Goal: Transaction & Acquisition: Purchase product/service

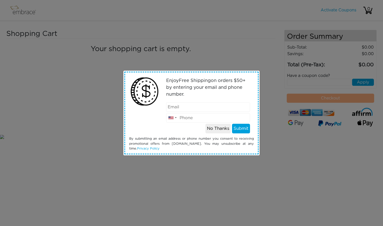
click at [216, 131] on button "No Thanks" at bounding box center [218, 129] width 25 height 10
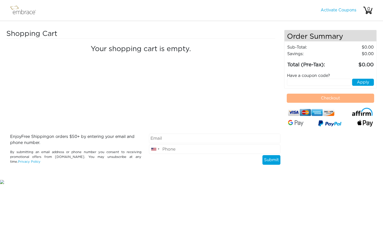
click at [298, 83] on input "text" at bounding box center [319, 82] width 64 height 7
type input "SEPTEMBERSTEAL"
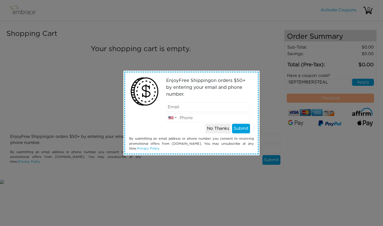
click at [223, 128] on button "No Thanks" at bounding box center [218, 129] width 25 height 10
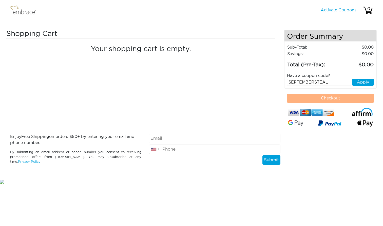
click at [362, 82] on button "Apply" at bounding box center [363, 82] width 22 height 7
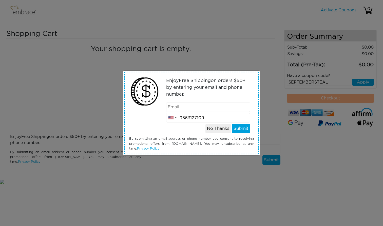
type input "9563127109"
type input "[EMAIL_ADDRESS][DOMAIN_NAME]"
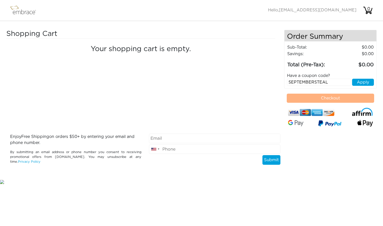
click at [361, 81] on button "Apply" at bounding box center [363, 82] width 22 height 7
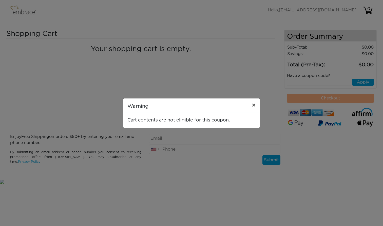
click at [253, 105] on span "×" at bounding box center [254, 106] width 4 height 6
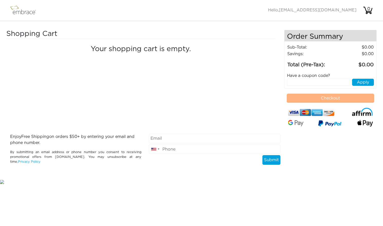
click at [17, 13] on img at bounding box center [25, 10] width 33 height 13
click at [16, 9] on img at bounding box center [25, 10] width 33 height 13
click at [9, 9] on img at bounding box center [25, 10] width 33 height 13
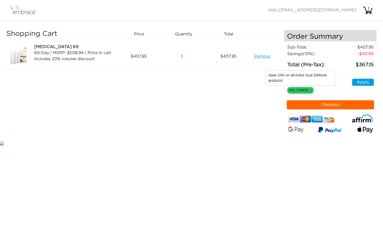
click at [311, 91] on link "x" at bounding box center [311, 90] width 2 height 5
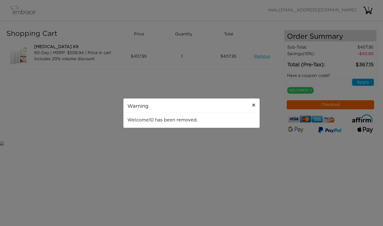
click at [251, 106] on button "×" at bounding box center [254, 106] width 12 height 14
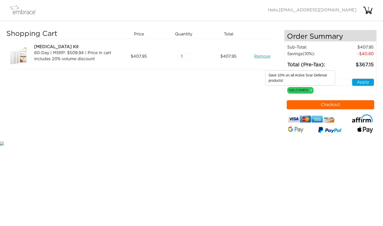
click at [310, 92] on div "WELCOME10 x" at bounding box center [300, 90] width 26 height 7
click at [312, 91] on link "x" at bounding box center [311, 90] width 2 height 5
click at [345, 84] on input "text" at bounding box center [319, 82] width 64 height 7
type input "SEPTEMBERSTEAL"
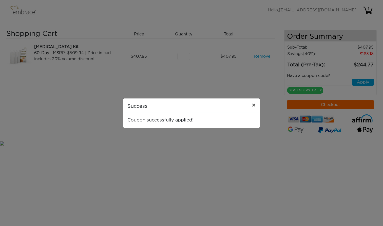
click at [254, 107] on span "×" at bounding box center [254, 106] width 4 height 6
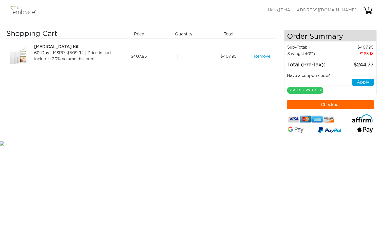
type input "2"
click at [187, 56] on input "2" at bounding box center [183, 56] width 13 height 7
click at [241, 80] on div "Shopping Cart Price Quantity Qty Total Tummy Tuck Kit 60-Day | MSRP: $509.94 | …" at bounding box center [145, 85] width 278 height 111
click at [15, 54] on img at bounding box center [18, 56] width 25 height 25
click at [44, 46] on div "Tummy Tuck Kit" at bounding box center [74, 47] width 80 height 6
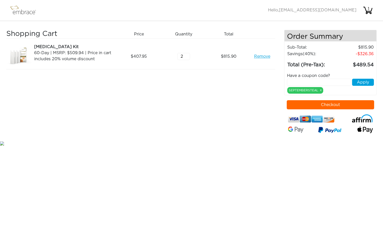
click at [31, 14] on img at bounding box center [25, 10] width 33 height 13
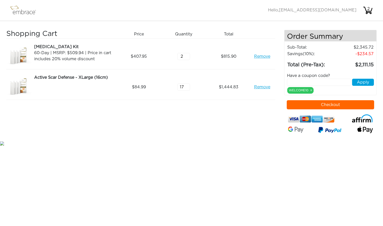
click at [188, 88] on input "17" at bounding box center [183, 87] width 13 height 7
click at [188, 88] on input "16" at bounding box center [183, 87] width 13 height 7
click at [188, 88] on input "15" at bounding box center [183, 87] width 13 height 7
click at [188, 88] on input "14" at bounding box center [183, 87] width 13 height 7
click at [188, 88] on input "13" at bounding box center [183, 87] width 13 height 7
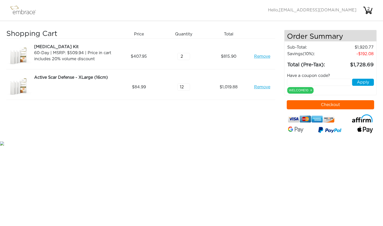
click at [188, 88] on input "12" at bounding box center [183, 87] width 13 height 7
click at [188, 88] on input "11" at bounding box center [183, 87] width 13 height 7
click at [188, 88] on input "10" at bounding box center [183, 87] width 13 height 7
click at [188, 88] on input "9" at bounding box center [183, 87] width 13 height 7
click at [188, 88] on input "8" at bounding box center [183, 87] width 13 height 7
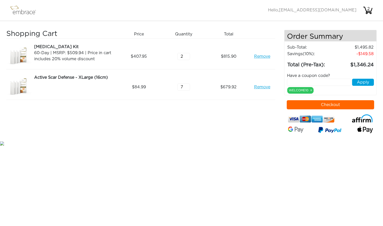
click at [188, 88] on input "7" at bounding box center [183, 87] width 13 height 7
type input "6"
click at [188, 88] on input "6" at bounding box center [183, 87] width 13 height 7
click at [221, 106] on div "Shopping Cart Price Quantity Qty Total Tummy Tuck Kit 60-Day | MSRP: $509.94 | …" at bounding box center [145, 85] width 278 height 111
click at [262, 88] on link "Remove" at bounding box center [262, 87] width 16 height 6
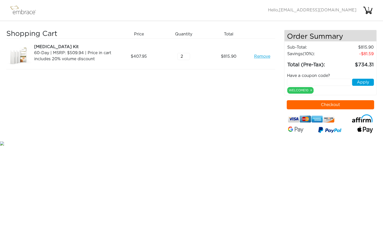
type input "3"
click at [187, 56] on input "3" at bounding box center [183, 56] width 13 height 7
click at [191, 81] on div "Shopping Cart Price Quantity Qty Total Tummy Tuck Kit 60-Day | MSRP: $509.94 | …" at bounding box center [145, 85] width 278 height 111
click at [312, 91] on link "x" at bounding box center [311, 90] width 2 height 5
click at [311, 90] on link "x" at bounding box center [311, 90] width 2 height 5
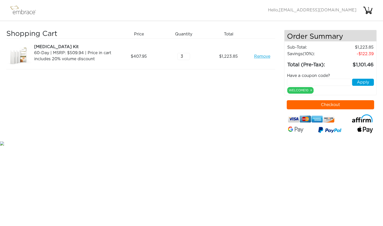
click at [336, 79] on input "text" at bounding box center [319, 82] width 64 height 7
type input "SEPTEMBERSTEAL"
click at [364, 80] on button "Apply" at bounding box center [363, 82] width 22 height 7
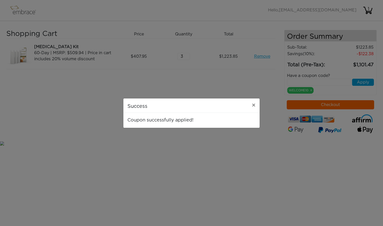
click at [249, 113] on div "Coupon successfully applied!" at bounding box center [191, 120] width 136 height 15
click at [283, 107] on div "Success × Coupon successfully applied!" at bounding box center [191, 113] width 383 height 226
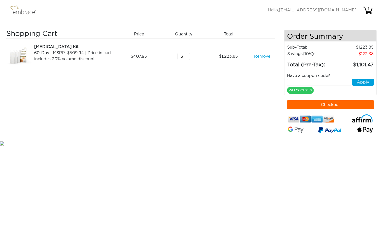
click at [321, 82] on input "text" at bounding box center [319, 82] width 64 height 7
type input "SEPTEMBERSTEAL"
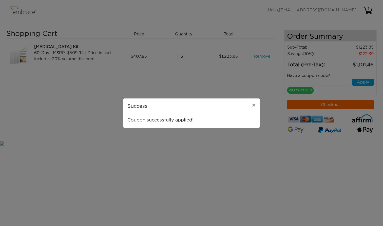
click at [294, 176] on div "Success × Coupon successfully applied!" at bounding box center [191, 113] width 383 height 226
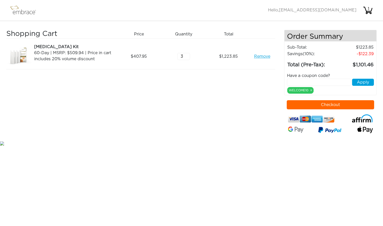
click at [367, 13] on img at bounding box center [368, 10] width 10 height 10
click at [309, 90] on div "WELCOME10 x" at bounding box center [300, 90] width 26 height 7
